Goal: Task Accomplishment & Management: Use online tool/utility

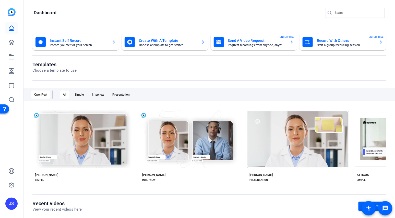
click at [328, 41] on mat-card-title "Record With Others" at bounding box center [346, 40] width 58 height 6
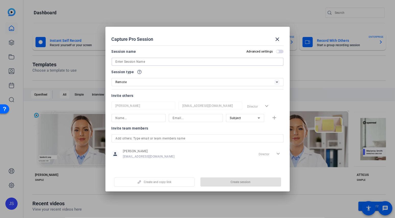
click at [179, 62] on input at bounding box center [198, 62] width 164 height 6
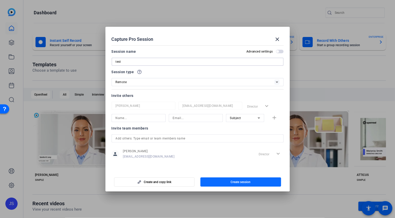
type input "test"
click at [242, 181] on span "Create session" at bounding box center [241, 182] width 20 height 4
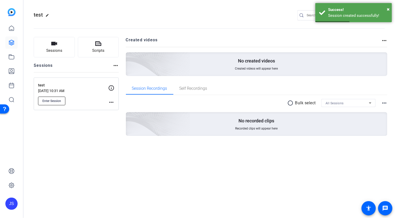
click at [56, 103] on button "Enter Session" at bounding box center [51, 101] width 27 height 9
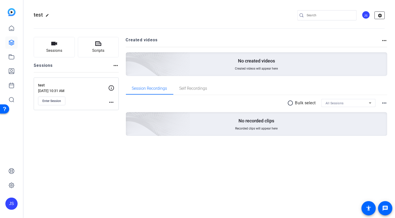
click at [380, 16] on mat-icon "settings" at bounding box center [379, 16] width 10 height 8
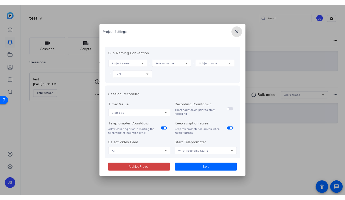
scroll to position [7, 0]
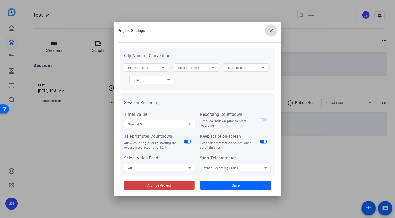
click at [271, 32] on mat-icon "close" at bounding box center [271, 31] width 6 height 6
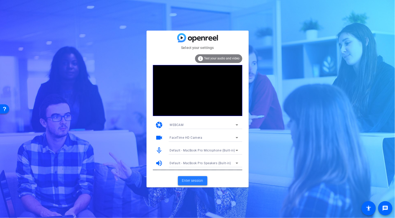
click at [191, 180] on span "Enter session" at bounding box center [192, 180] width 21 height 5
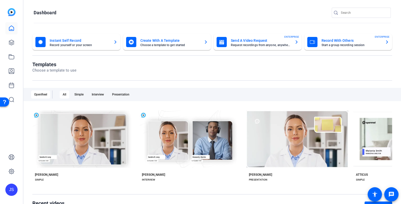
click at [331, 41] on mat-card-title "Record With Others" at bounding box center [352, 40] width 60 height 6
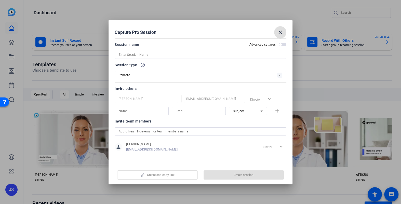
click at [135, 56] on input at bounding box center [201, 55] width 164 height 6
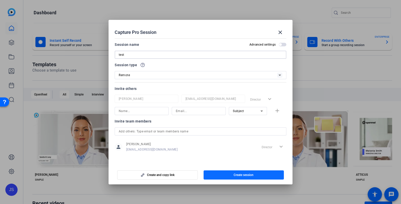
type input "test"
click at [247, 173] on span "Create session" at bounding box center [244, 175] width 20 height 4
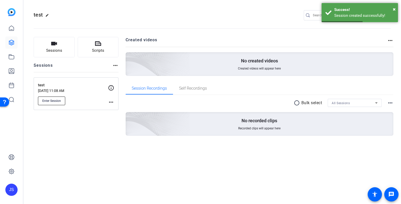
click at [54, 99] on span "Enter Session" at bounding box center [51, 101] width 19 height 4
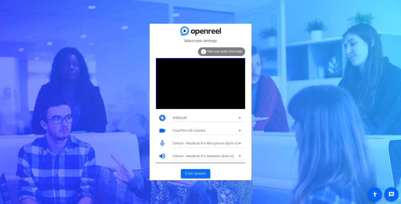
click at [193, 173] on span "Enter session" at bounding box center [195, 173] width 21 height 5
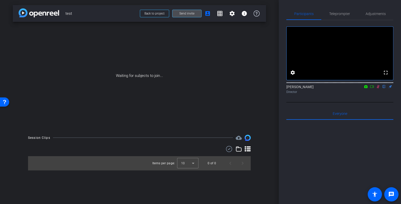
click at [188, 14] on span "Send invite" at bounding box center [187, 13] width 15 height 4
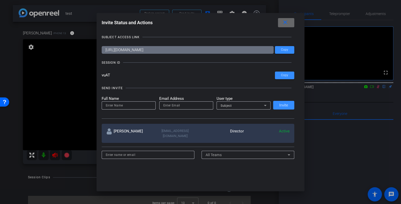
click at [282, 22] on mat-icon "close" at bounding box center [285, 22] width 6 height 6
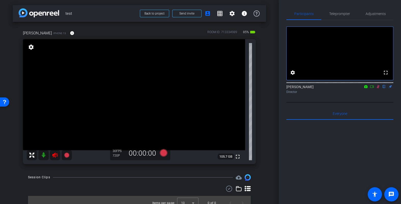
click at [43, 153] on mat-icon at bounding box center [44, 155] width 10 height 10
click at [379, 14] on span "Adjustments" at bounding box center [376, 14] width 20 height 4
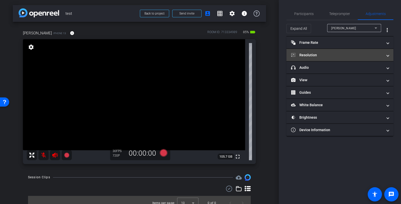
click at [311, 57] on mat-panel-title "Resolution" at bounding box center [337, 55] width 92 height 5
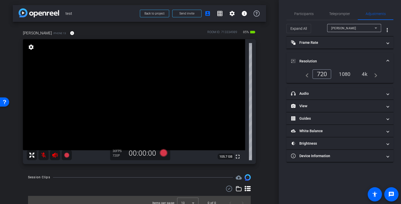
click at [366, 72] on div "4k" at bounding box center [364, 74] width 13 height 9
click at [164, 153] on icon at bounding box center [164, 153] width 8 height 8
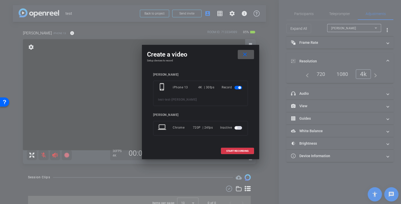
click at [241, 127] on span "button" at bounding box center [239, 128] width 8 height 4
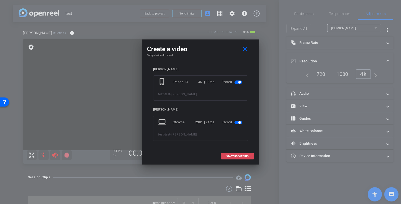
click at [240, 159] on span at bounding box center [237, 156] width 33 height 12
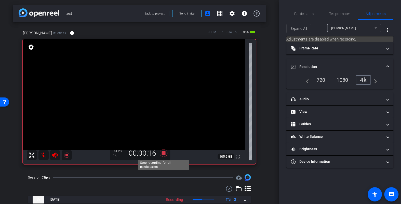
click at [164, 153] on icon at bounding box center [164, 153] width 8 height 8
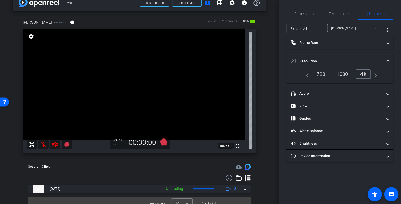
scroll to position [17, 0]
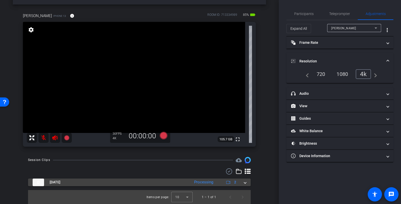
click at [246, 183] on span at bounding box center [245, 182] width 2 height 5
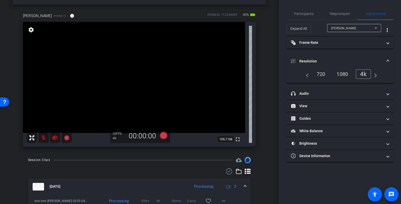
scroll to position [54, 0]
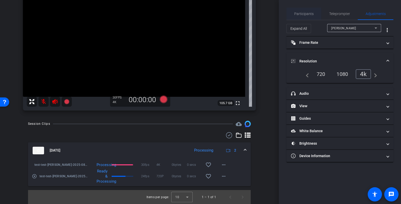
click at [306, 13] on span "Participants" at bounding box center [304, 14] width 19 height 4
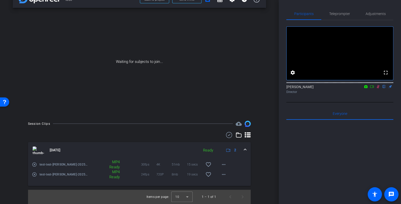
scroll to position [14, 0]
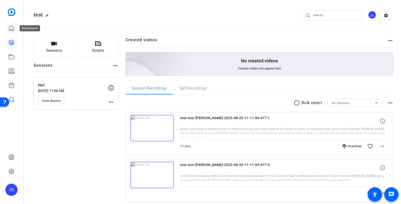
click at [11, 31] on icon at bounding box center [11, 28] width 5 height 5
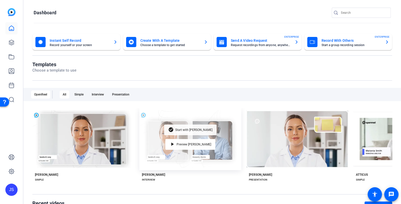
click at [191, 130] on span "Start with [PERSON_NAME]" at bounding box center [193, 130] width 37 height 3
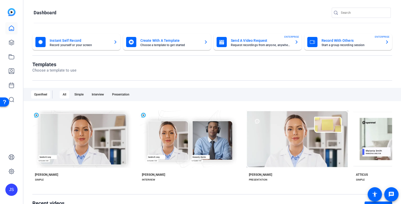
click at [246, 40] on mat-card-title "Send A Video Request" at bounding box center [261, 40] width 60 height 6
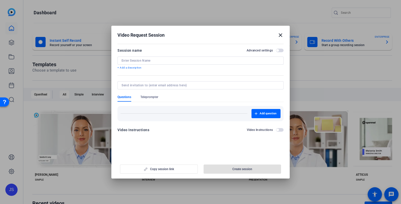
click at [127, 61] on input at bounding box center [201, 61] width 158 height 4
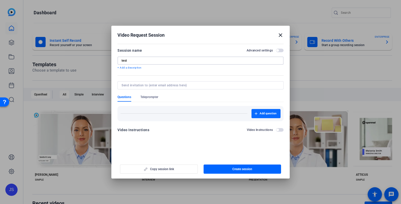
type input "test"
click at [264, 115] on span "Add question" at bounding box center [268, 114] width 17 height 4
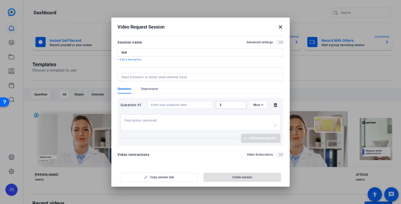
click at [238, 105] on input "2" at bounding box center [231, 105] width 23 height 4
click at [150, 89] on span "Teleprompter" at bounding box center [150, 89] width 18 height 4
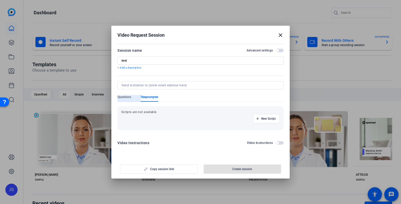
click at [125, 95] on span "Questions" at bounding box center [125, 97] width 14 height 4
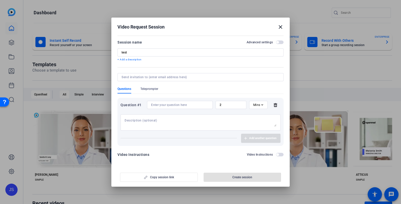
click at [276, 103] on icon at bounding box center [276, 105] width 10 height 4
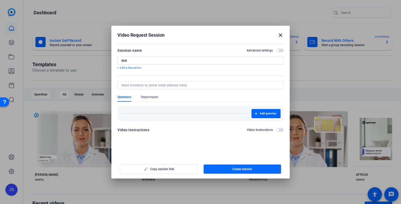
click at [241, 169] on span "Create session" at bounding box center [243, 169] width 20 height 4
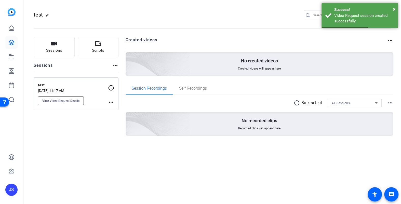
click at [64, 99] on span "View Video Request Details" at bounding box center [60, 101] width 37 height 4
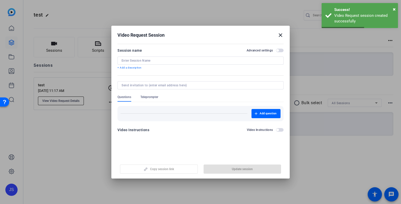
type input "test"
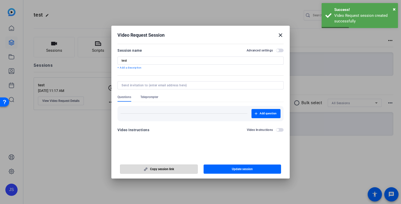
click at [158, 169] on span "Copy session link" at bounding box center [162, 169] width 24 height 4
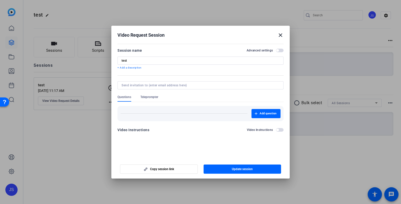
click at [280, 36] on mat-icon "close" at bounding box center [281, 35] width 6 height 6
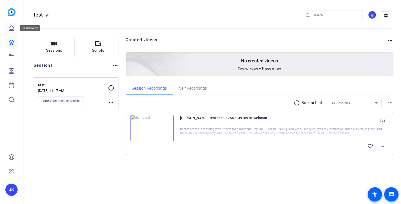
click at [11, 29] on icon at bounding box center [11, 28] width 6 height 6
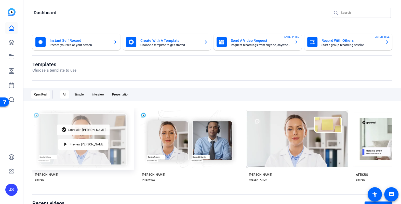
click at [84, 130] on span "Start with [PERSON_NAME]" at bounding box center [86, 130] width 37 height 3
click at [85, 130] on span "Start with [PERSON_NAME]" at bounding box center [86, 130] width 37 height 3
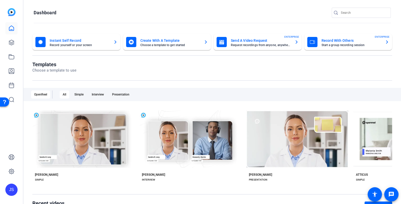
click at [333, 41] on mat-card-title "Record With Others" at bounding box center [352, 40] width 60 height 6
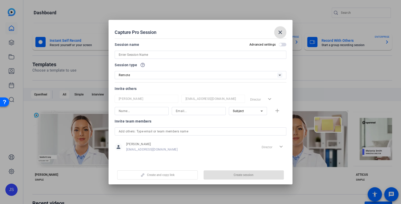
click at [124, 55] on input at bounding box center [201, 55] width 164 height 6
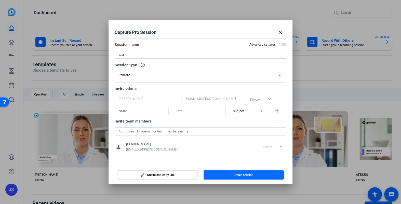
type input "test"
click at [239, 175] on span "Create session" at bounding box center [244, 175] width 20 height 4
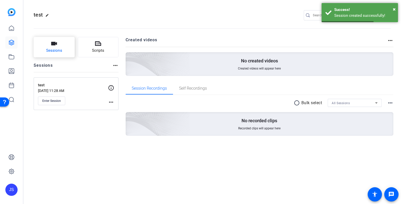
click at [54, 46] on icon "button" at bounding box center [54, 44] width 6 height 6
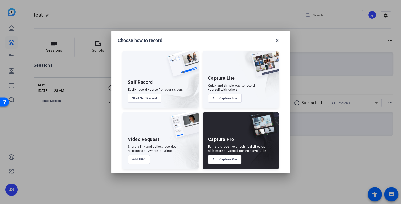
click at [221, 96] on button "Add Capture Lite" at bounding box center [224, 98] width 33 height 9
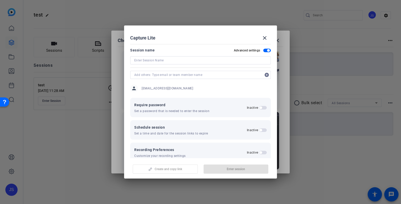
click at [154, 61] on input at bounding box center [200, 60] width 133 height 6
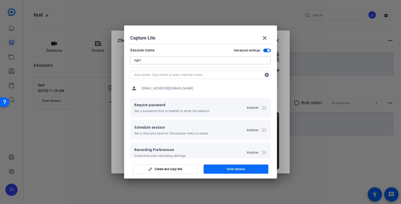
type input "light"
click at [233, 170] on span "Enter session" at bounding box center [236, 169] width 18 height 4
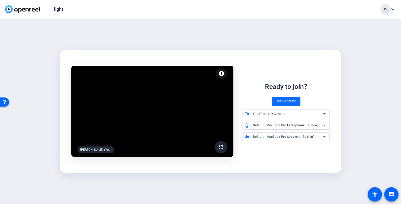
click at [282, 102] on span "Join Meeting" at bounding box center [286, 101] width 20 height 5
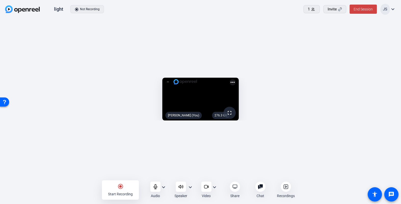
click at [122, 188] on mat-icon "radio_button_checked" at bounding box center [121, 187] width 6 height 6
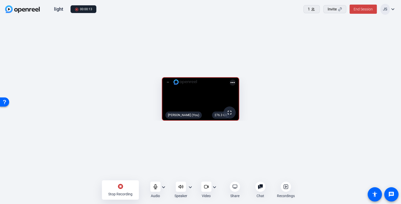
click at [121, 186] on mat-icon "stop_circle" at bounding box center [121, 187] width 6 height 6
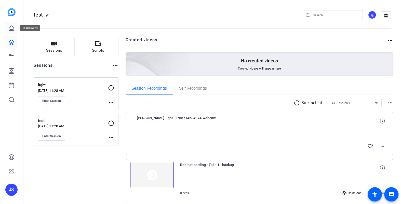
click at [11, 29] on icon at bounding box center [11, 28] width 6 height 6
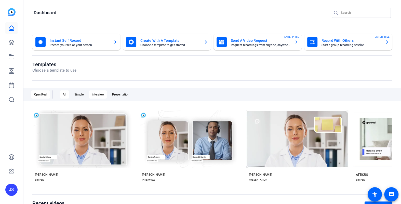
click at [99, 96] on div "Interview" at bounding box center [98, 95] width 18 height 8
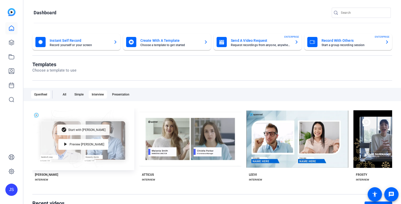
click at [85, 131] on span "Start with [PERSON_NAME]" at bounding box center [86, 130] width 37 height 3
